Goal: Ask a question

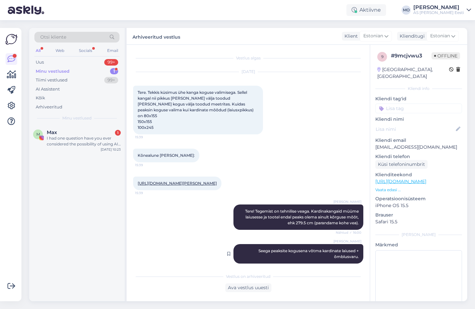
scroll to position [88, 0]
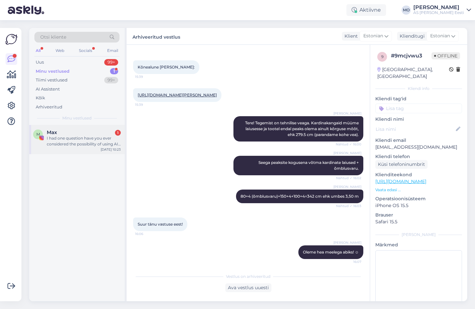
click at [51, 134] on span "Max" at bounding box center [52, 132] width 10 height 6
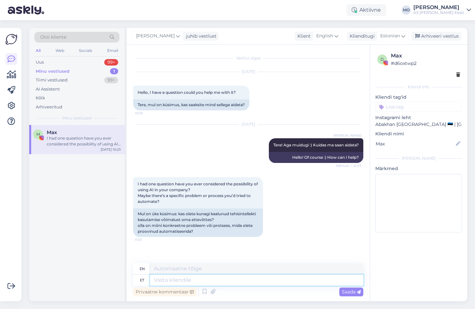
click at [176, 282] on textarea at bounding box center [256, 280] width 213 height 11
type textarea "T"
type textarea "Me k"
type textarea "We"
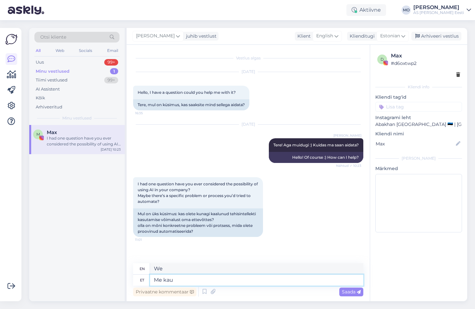
type textarea "Me ka"
type textarea "We too"
type textarea "Me"
type textarea "We"
type textarea "Meil on k"
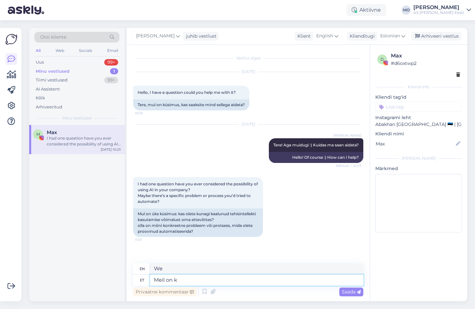
type textarea "We have"
type textarea "Meil on kasutuses A"
type textarea "We have in use"
type textarea "Meil on kasutuses AI"
type textarea "We use AI"
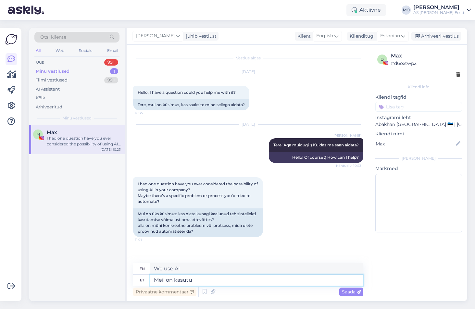
type textarea "Meil on kasut"
type textarea "We have in use"
type textarea "Meil o"
type textarea "We have"
type textarea "Meil"
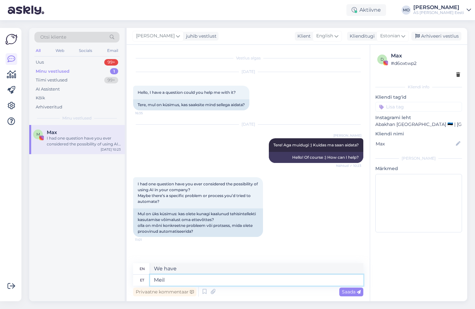
type textarea "We"
type textarea "Me täitsa ka"
type textarea "We totally"
type textarea "Me täitsa kasutame o"
type textarea "We totally use it."
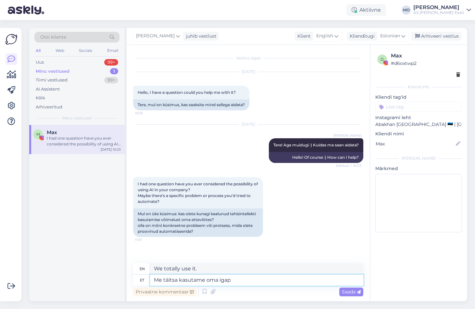
type textarea "Me täitsa kasutame oma igapä"
type textarea "We are fully utilizing our"
type textarea "Me täitsa kasutame oma igapäeva töö"
type textarea "We really use our everyday"
type textarea "Me täitsa kasutame oma igapäeva töös"
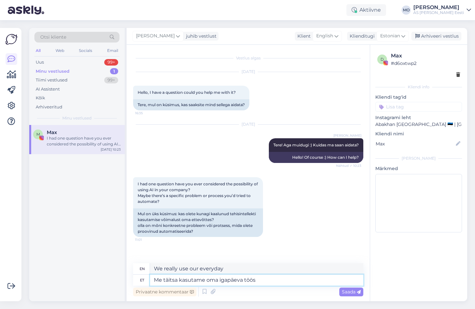
type textarea "We absolutely use it in our daily work."
type textarea "Me täitsa kasutame oma igapäeva töös AI-d"
type textarea "We absolutely use AI in our daily work."
type textarea "Me täitsa kasutame oma igapäeva töös AI-d :)"
type textarea "We absolutely use AI in our daily work :)"
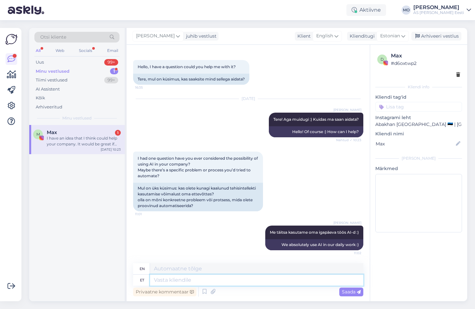
scroll to position [117, 0]
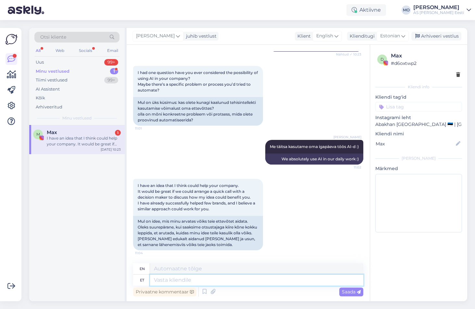
click at [164, 280] on textarea at bounding box center [256, 280] width 213 height 11
type textarea "K"
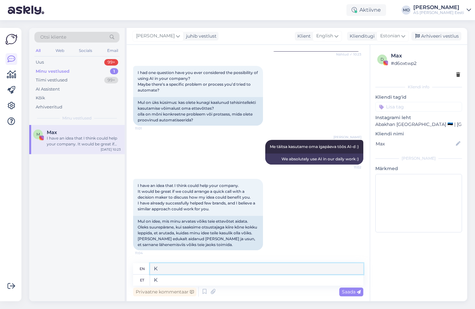
click at [169, 274] on textarea "K" at bounding box center [256, 268] width 213 height 11
click at [166, 278] on textarea "K" at bounding box center [256, 280] width 213 height 11
drag, startPoint x: 153, startPoint y: 281, endPoint x: 142, endPoint y: 282, distance: 10.8
click at [143, 281] on div "et K" at bounding box center [248, 280] width 230 height 11
type textarea "Me"
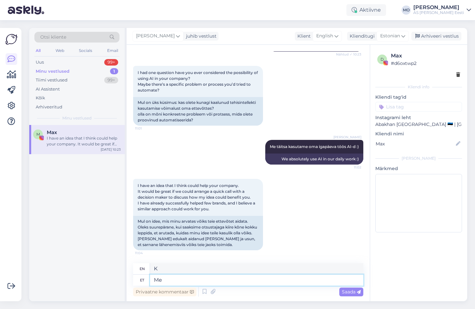
type textarea "We"
type textarea "Me hetkel"
type textarea "We are currently"
type textarea "Me"
type textarea "We"
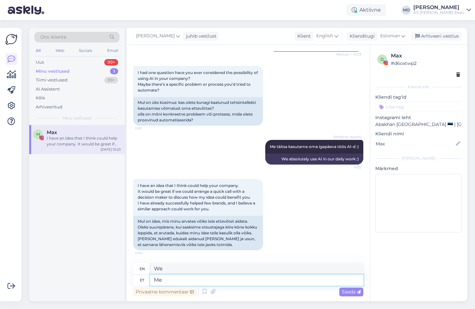
type textarea "M"
type textarea "Te"
type textarea "You"
type textarea "[PERSON_NAME] s"
type textarea "You know"
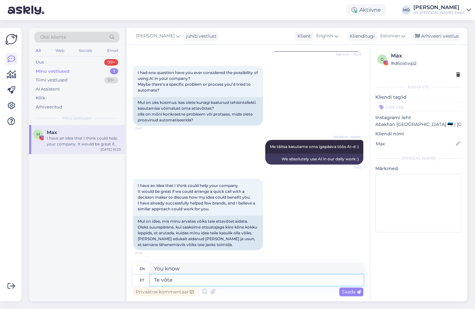
type textarea "Te võte s"
type textarea "You take"
type textarea "Te võte saata o"
type textarea "You can send"
type textarea "Te võte saata oma"
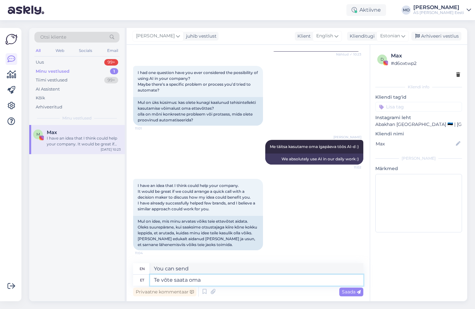
type textarea "You can send your"
type textarea "Te võte saata oma kodulehe me"
type textarea "You can send your homepage"
type textarea "Te võte saata oma kodulehe meile e"
type textarea "You can send us your website."
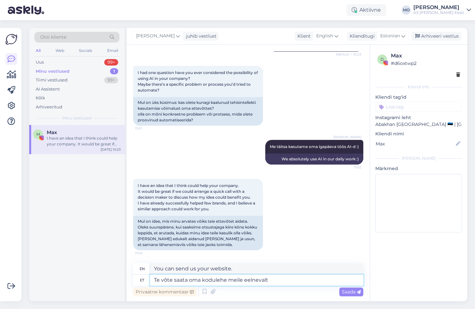
type textarea "Te võte saata oma kodulehe meile eelnevalt t"
type textarea "You can send us your website in advance."
type textarea "Te võte saata oma kodulehe meile eelnevalt tutvumiseks."
type textarea "You can send us your website for review in advance."
type textarea "Te võte saata oma kodulehe meile eelnevalt tutvumiseks. Me h"
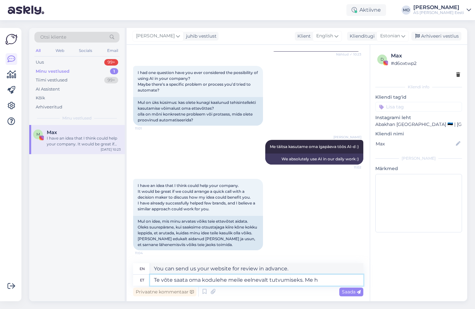
type textarea "You can send us your website for review in advance. We"
type textarea "Te võte saata oma kodulehe meile eelnevalt tutvumiseks. Me hetkel"
type textarea "You can send us your website for review in advance. We are currently"
type textarea "Te võte saata oma kodulehe meile eelnevalt tutvumiseks. Me hetkel ei o"
type textarea "You can send us your website for review in advance. We are currently not"
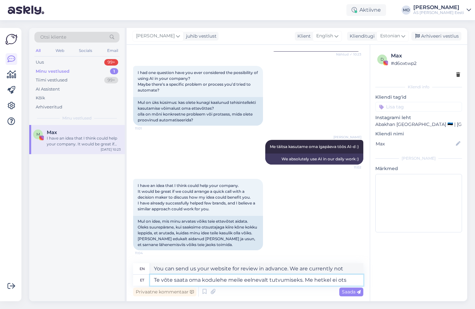
type textarea "Te võte saata oma kodulehe meile eelnevalt tutvumiseks. Me hetkel ei otsi"
type textarea "You can send us your website for review in advance. We are not currently lookin…"
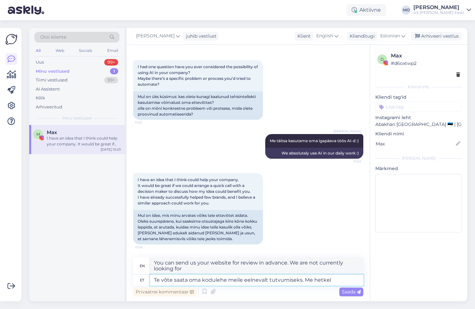
type textarea "Te võte saata oma kodulehe meile eelnevalt tutvumiseks. Me [PERSON_NAME]"
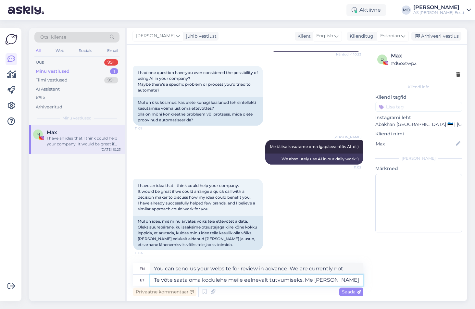
type textarea "You can send us your website for review in advance. We are currently"
type textarea "Te võte saata oma kodulehe meile eelnevalt tutvumiseks. Me hetk"
type textarea "You can send us your website for review in advance. We will review it in a mome…"
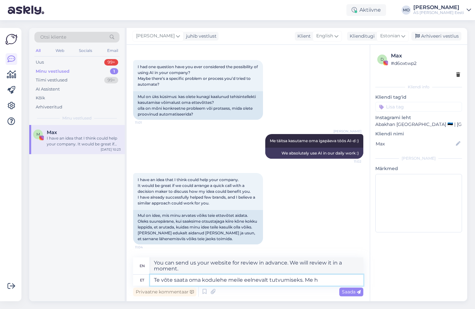
type textarea "Te võte saata oma kodulehe meile eelnevalt tutvumiseks. Me"
type textarea "You can send us your website for review in advance. We"
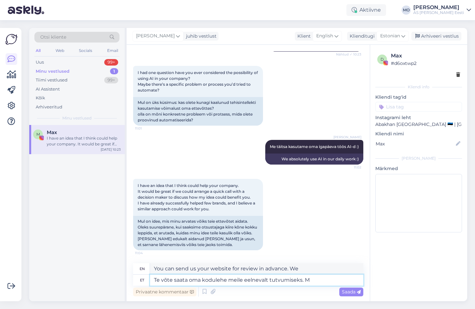
type textarea "Te võte saata oma kodulehe meile eelnevalt tutvumiseks."
type textarea "You can send us your website for review in advance."
type textarea "Te võte saata oma kodulehe meile eelnevalt tutvumiseks. Me he"
type textarea "You can send us your website for review in advance. We"
type textarea "Te võte saata oma kodulehe meile eelnevalt tutvumiseks. Me hetkel e"
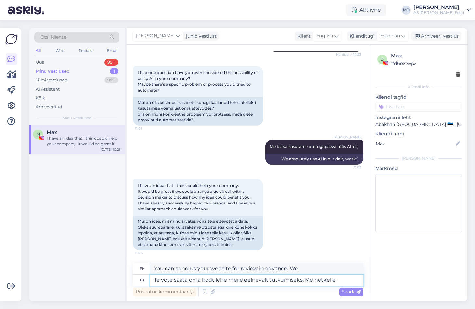
type textarea "You can send us your website for review in advance. We are currently"
type textarea "Te võte saata oma kodulehe meile eelnevalt tutvumiseks. Me hetkel ei so"
type textarea "You can send us your website for review in advance. We are currently not"
type textarea "Te võte saata oma kodulehe meile eelnevalt tutvumiseks. Me hetkel ei soovi"
type textarea "You can send us your website for review. We do not currently wish to"
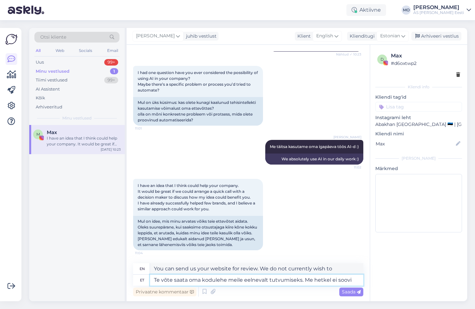
drag, startPoint x: 304, startPoint y: 279, endPoint x: 394, endPoint y: 279, distance: 90.2
click at [394, 279] on div "Vestlus algas [DATE] Hello, I have a question could you help me with it? 16:35 …" at bounding box center [297, 173] width 340 height 256
type textarea "Te võte saata oma kodulehe meile eelnevalt tutvumiseks."
type textarea "You can send us your website for review in advance."
type textarea "Te võte saata oma kodulehe meile eelnevalt tutvumiseks."
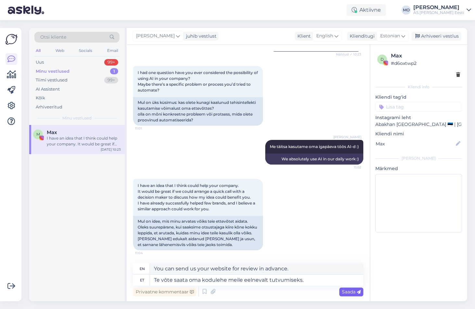
click at [349, 294] on span "Saada" at bounding box center [351, 292] width 19 height 6
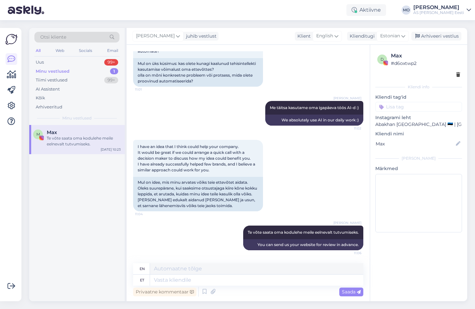
scroll to position [195, 0]
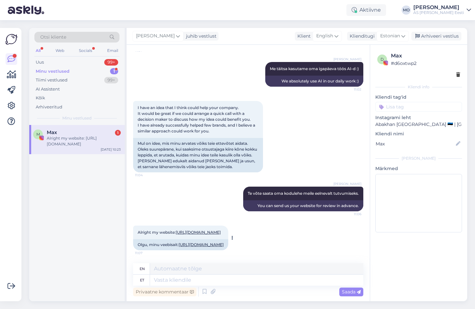
click at [202, 233] on link "[URL][DOMAIN_NAME]" at bounding box center [198, 232] width 45 height 5
click at [66, 135] on div "Alright my website: [URL][DOMAIN_NAME]" at bounding box center [84, 141] width 74 height 12
click at [191, 278] on textarea at bounding box center [256, 280] width 213 height 11
type textarea "Aitäh"
type textarea "Thank you"
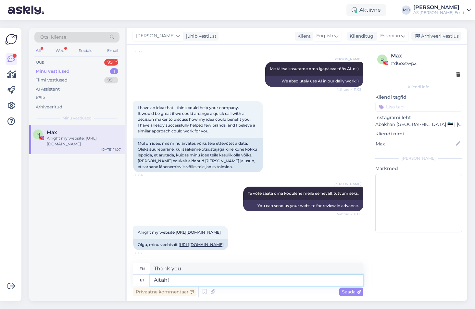
type textarea "Aitäh!"
type textarea "Thank you!"
type textarea "Aitäh! Tundub v"
type textarea "Thanks! It seems"
type textarea "Aitäh! Tundub väha"
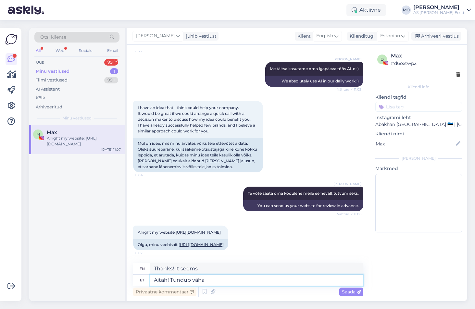
type textarea "Thank you! It seems a little"
type textarea "Aitäh! Tundub väha põnev, a"
type textarea "Thanks! That sounds a bit exciting,"
type textarea "Aitäh! Tundub väha põnev, aga m"
type textarea "Thanks! It seems a little exciting, but"
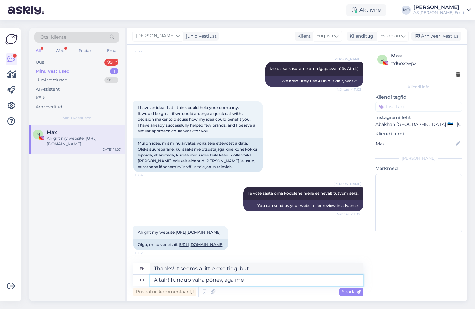
type textarea "Aitäh! Tundub väha põnev, aga me"
type textarea "Thank you! It seems a little exciting, but we"
type textarea "Aitäh! Tundub väha põnev, aga me hetkel"
type textarea "Thanks! It doesn't seem very exciting, but we're"
type textarea "Aitäh! Tundub väha põnev, aga me hetkel ü"
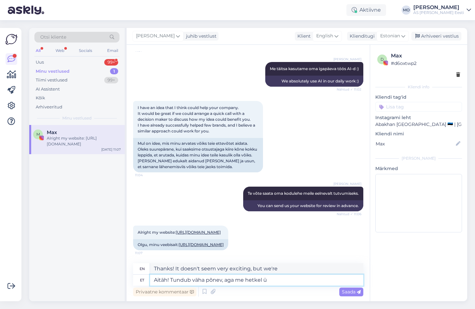
type textarea "Thanks! It doesn't seem very exciting, but we're currently"
type textarea "Aitäh! Tundub väha põnev, aga me hetkel üritame k"
type textarea "Thanks! It doesn't seem very exciting, but we're trying at the moment."
type textarea "Aitäh! Tundub väha põnev, aga me hetkel üritame kulusid k"
type textarea "Thanks! It doesn't seem very exciting, but we're currently trying to reduce the…"
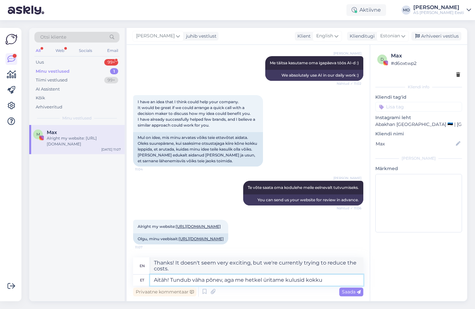
type textarea "Aitäh! Tundub väha põnev, aga me hetkel üritame kulusid kokku h"
type textarea "Thanks! It doesn't seem very exciting, but we're currently trying to cover the …"
type textarea "Aitäh! Tundub väha põnev, aga me hetkel üritame kulusid kokku [PERSON_NAME] j"
type textarea "Thanks! It doesn't sound very exciting, but we're trying to save costs at the m…"
type textarea "Aitäh! Tundub väha põnev, aga me hetkel üritame kulusid kokku [PERSON_NAME]"
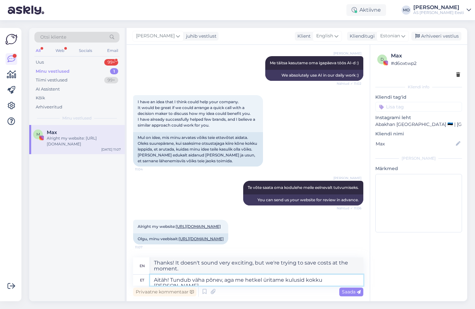
type textarea "Thanks! It doesn't seem very exciting, but we're currently trying to save costs…"
type textarea "Aitäh! Tundub väha põnev, aga me hetkel üritame kulusid kokku [PERSON_NAME] ei"
type textarea "Thanks! It doesn't seem very exciting, but we're trying to save costs at the mo…"
type textarea "Aitäh! Tundub väha põnev, aga me hetkel üritame kulusid kokku [PERSON_NAME] ei …"
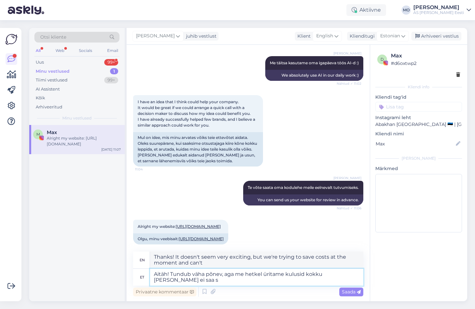
type textarea "Thanks! It sounds a little exciting, but we're trying to cut costs at the momen…"
type textarea "Aitäh! Tundub väha põnev, aga me hetkel üritame kulusid kokku [PERSON_NAME] ei …"
type textarea "Thanks! It sounds a little exciting, but we're trying to cut costs at the momen…"
type textarea "Aitäh! Tundub väha põnev, aga me hetkel üritame kulusid kokku [PERSON_NAME] ei …"
type textarea "Thanks! It sounds exciting, but we're trying to save money at the moment and ca…"
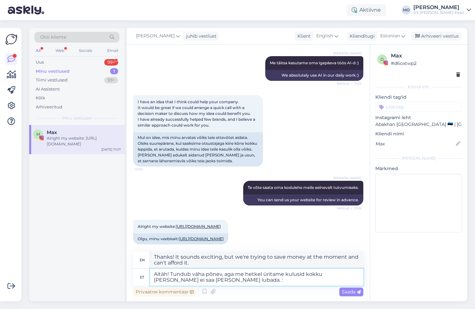
type textarea "Aitäh! Tundub väha põnev, aga me hetkel üritame kulusid kokku [PERSON_NAME] ei …"
type textarea "Thanks! It sounds a little exciting, but we're trying to save money at the mome…"
type textarea "Aitäh! Tundub väha põnev, aga me hetkel üritame kulusid kokku [PERSON_NAME] ei …"
click at [357, 290] on icon at bounding box center [359, 292] width 4 height 4
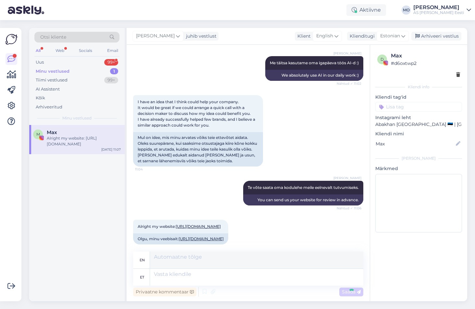
scroll to position [246, 0]
